Goal: Share content: Share content

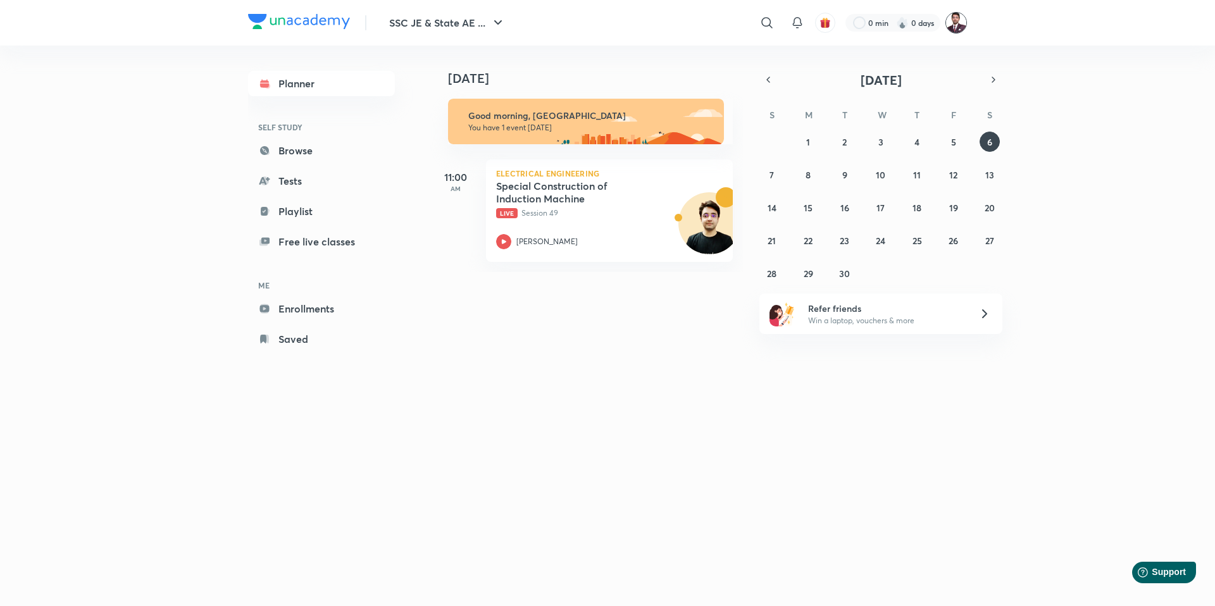
click at [959, 25] on img at bounding box center [957, 23] width 22 height 22
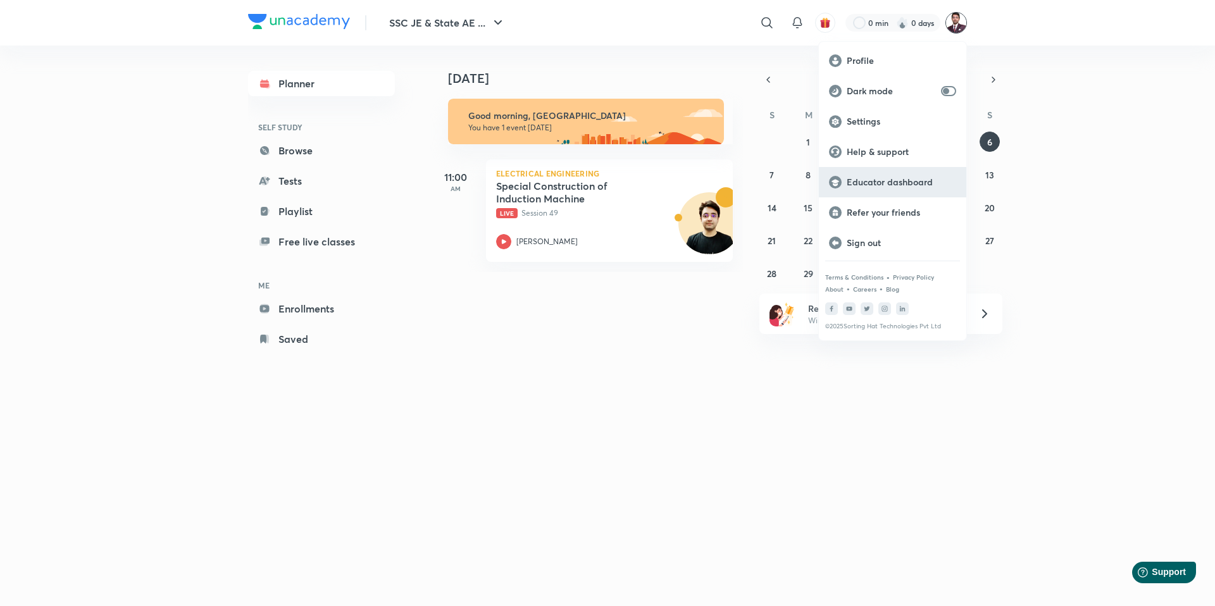
click at [876, 184] on p "Educator dashboard" at bounding box center [902, 182] width 110 height 11
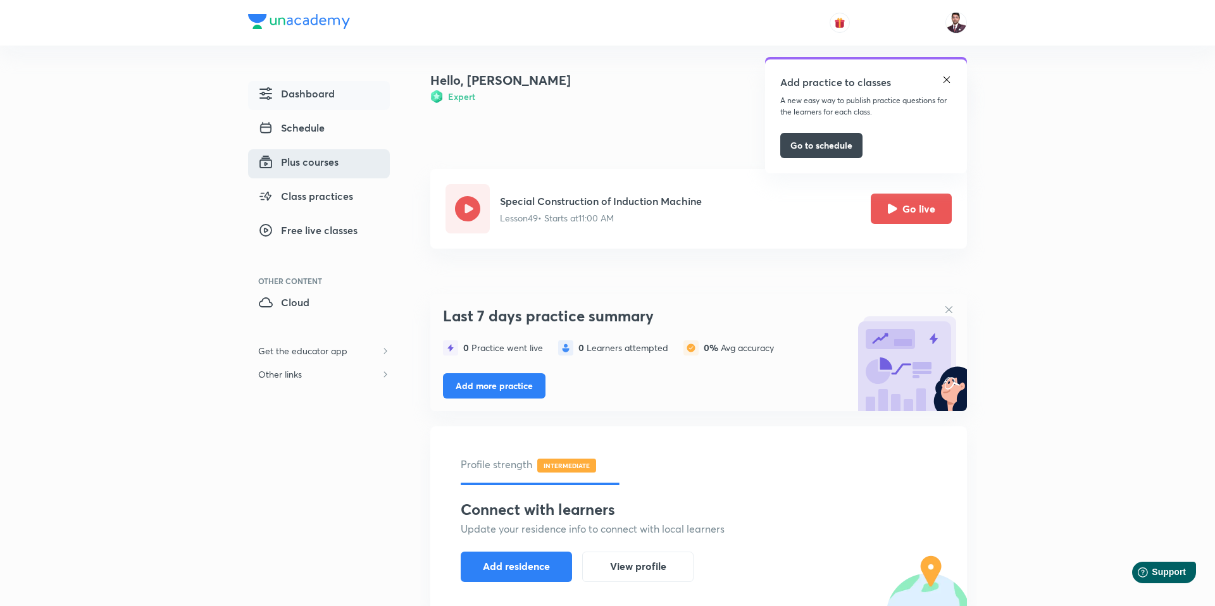
click at [314, 158] on span "Plus courses" at bounding box center [298, 161] width 80 height 15
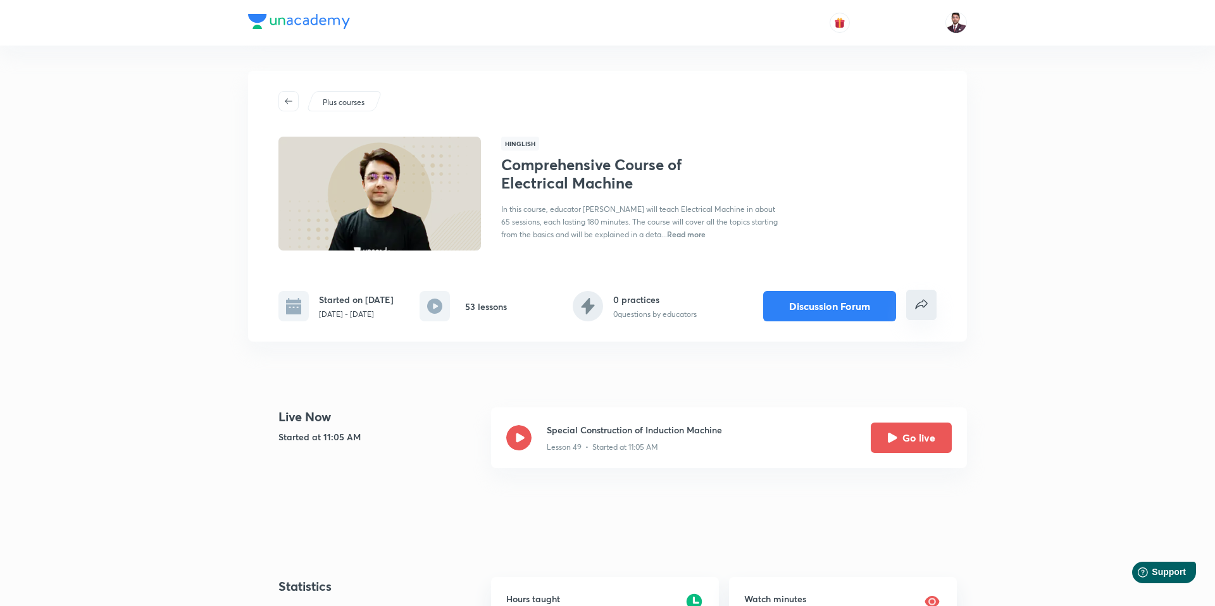
click at [925, 299] on icon "false" at bounding box center [921, 304] width 15 height 15
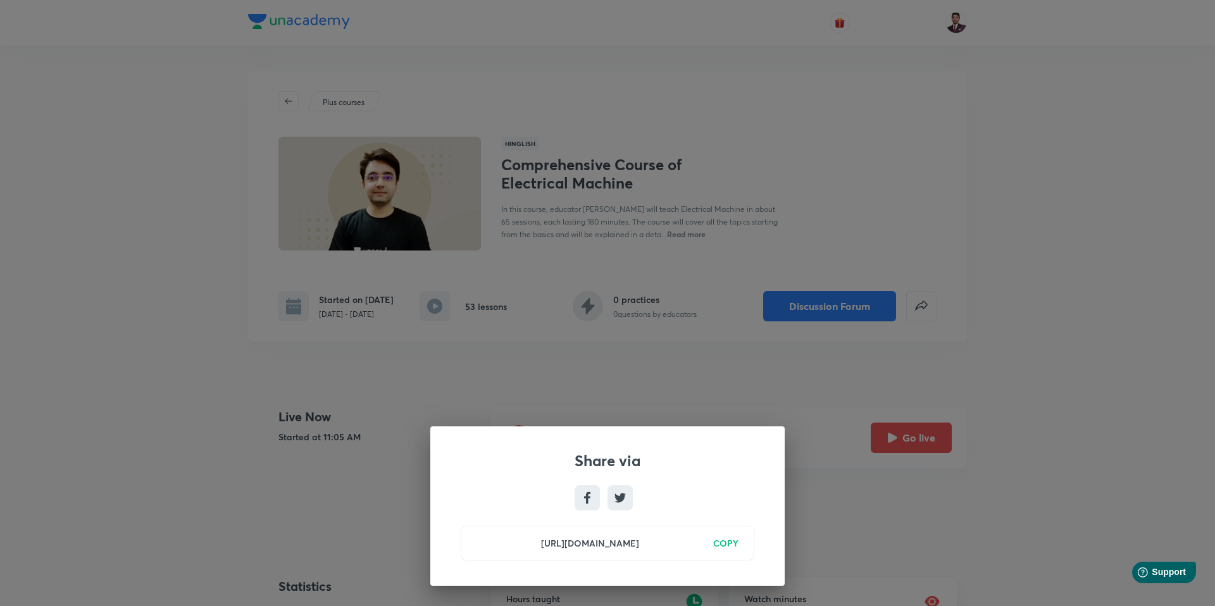
click at [729, 545] on h6 "COPY" at bounding box center [725, 543] width 25 height 13
